Goal: Transaction & Acquisition: Purchase product/service

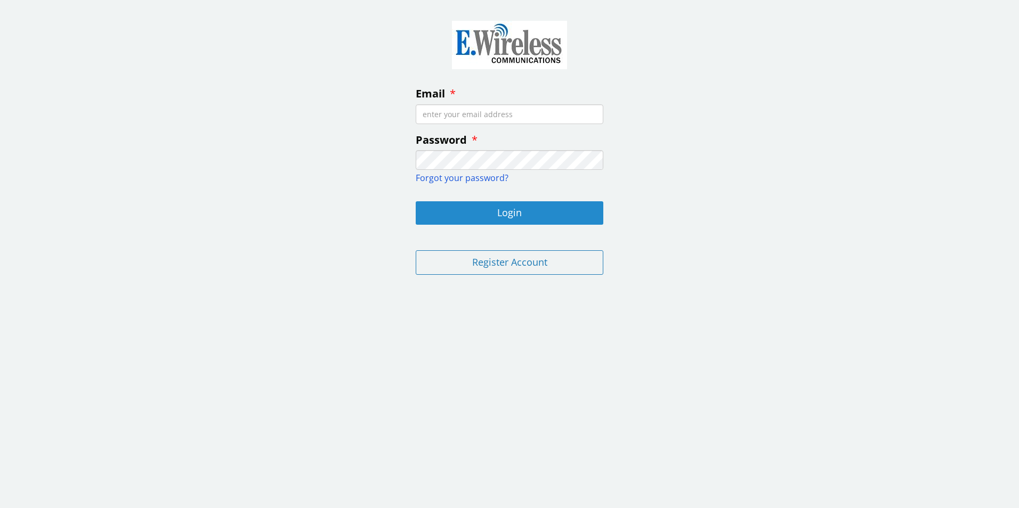
type input "[PERSON_NAME][EMAIL_ADDRESS][PERSON_NAME][DOMAIN_NAME]"
click at [502, 206] on button "Login" at bounding box center [510, 212] width 188 height 23
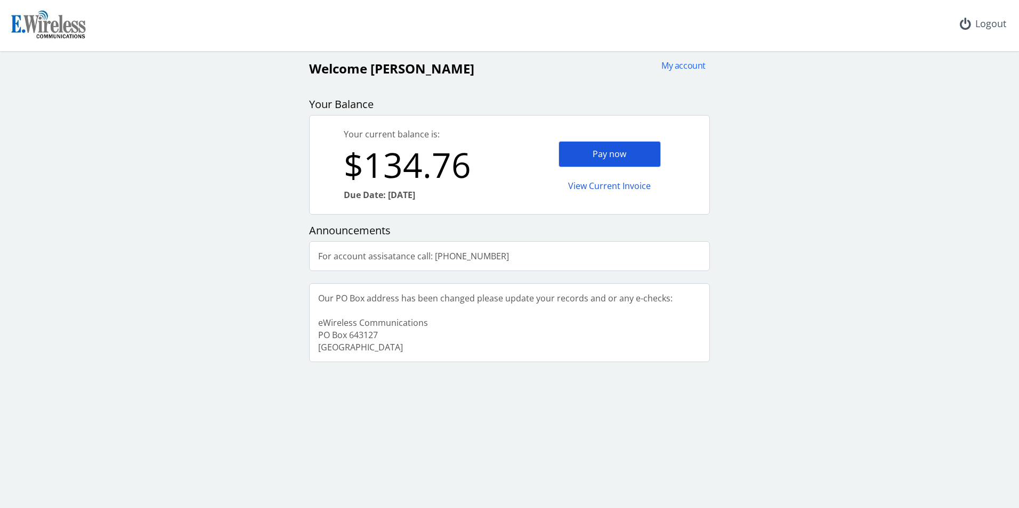
click at [629, 156] on div "Pay now" at bounding box center [609, 154] width 102 height 26
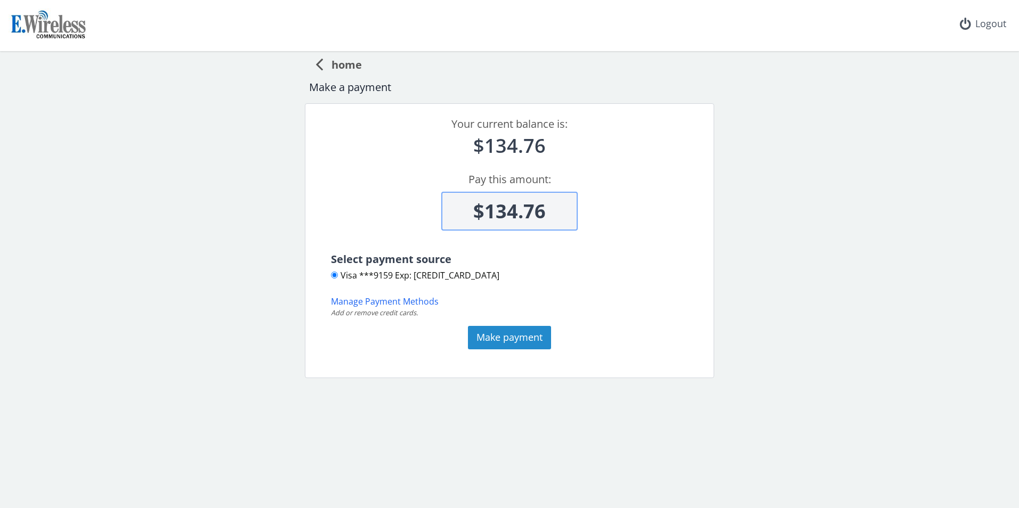
click at [530, 337] on button "Make payment" at bounding box center [509, 337] width 83 height 23
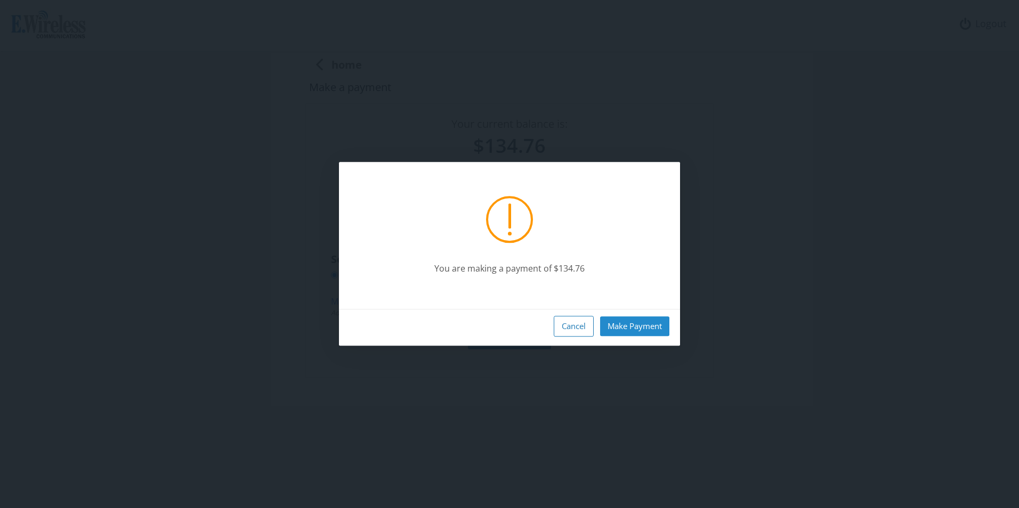
click at [631, 330] on button "Make Payment" at bounding box center [634, 327] width 69 height 20
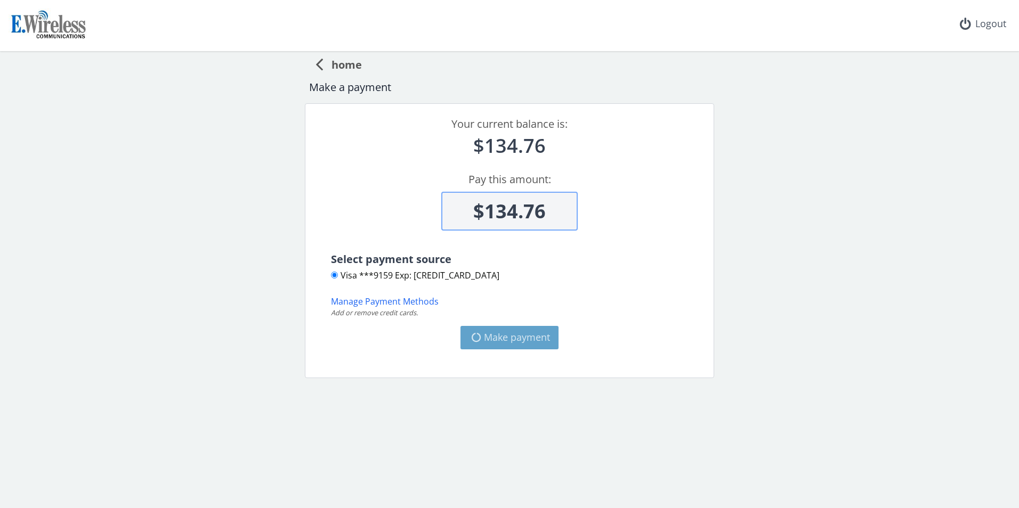
type input "$0"
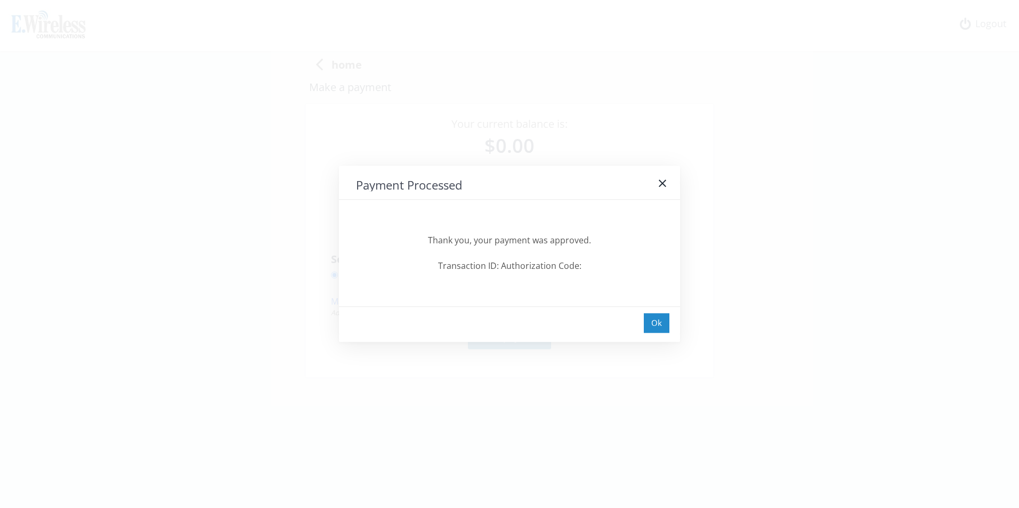
click at [652, 326] on div "Ok" at bounding box center [657, 323] width 26 height 20
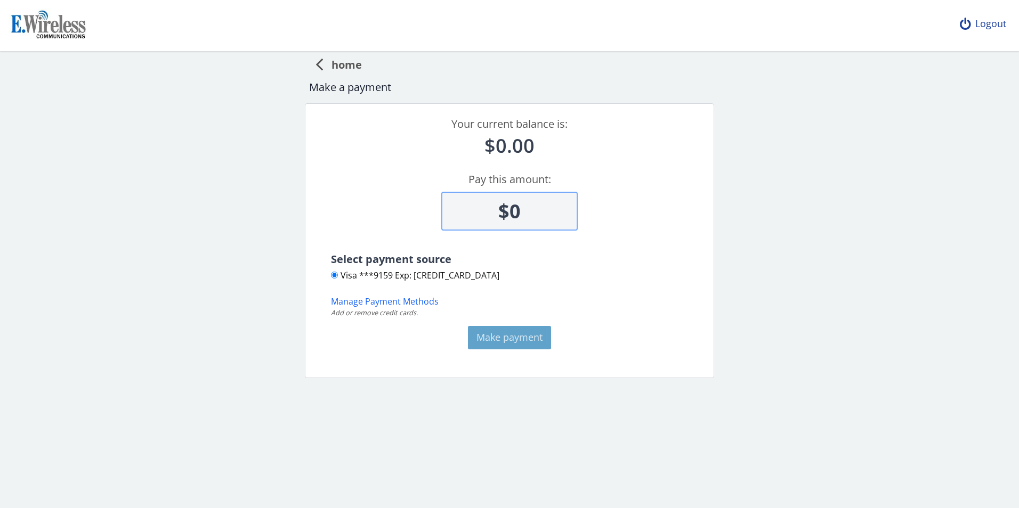
click at [986, 26] on div "Logout" at bounding box center [982, 24] width 63 height 48
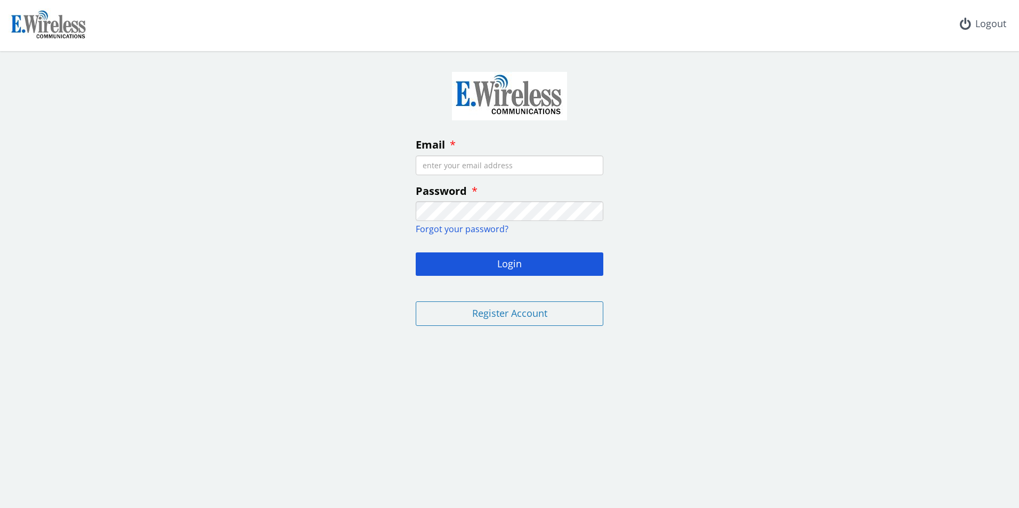
type input "[PERSON_NAME][EMAIL_ADDRESS][PERSON_NAME][DOMAIN_NAME]"
